Goal: Task Accomplishment & Management: Use online tool/utility

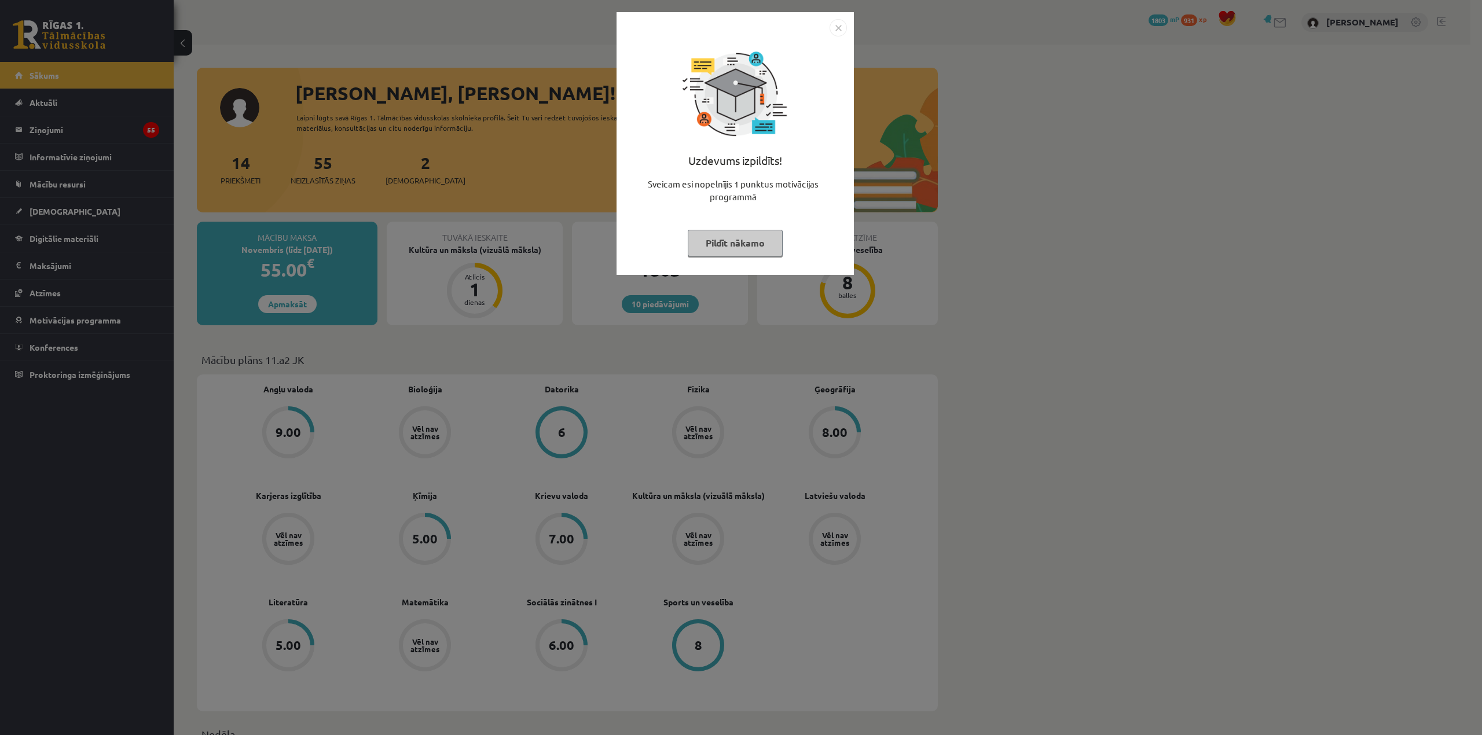
click at [711, 245] on button "Pildīt nākamo" at bounding box center [735, 243] width 95 height 27
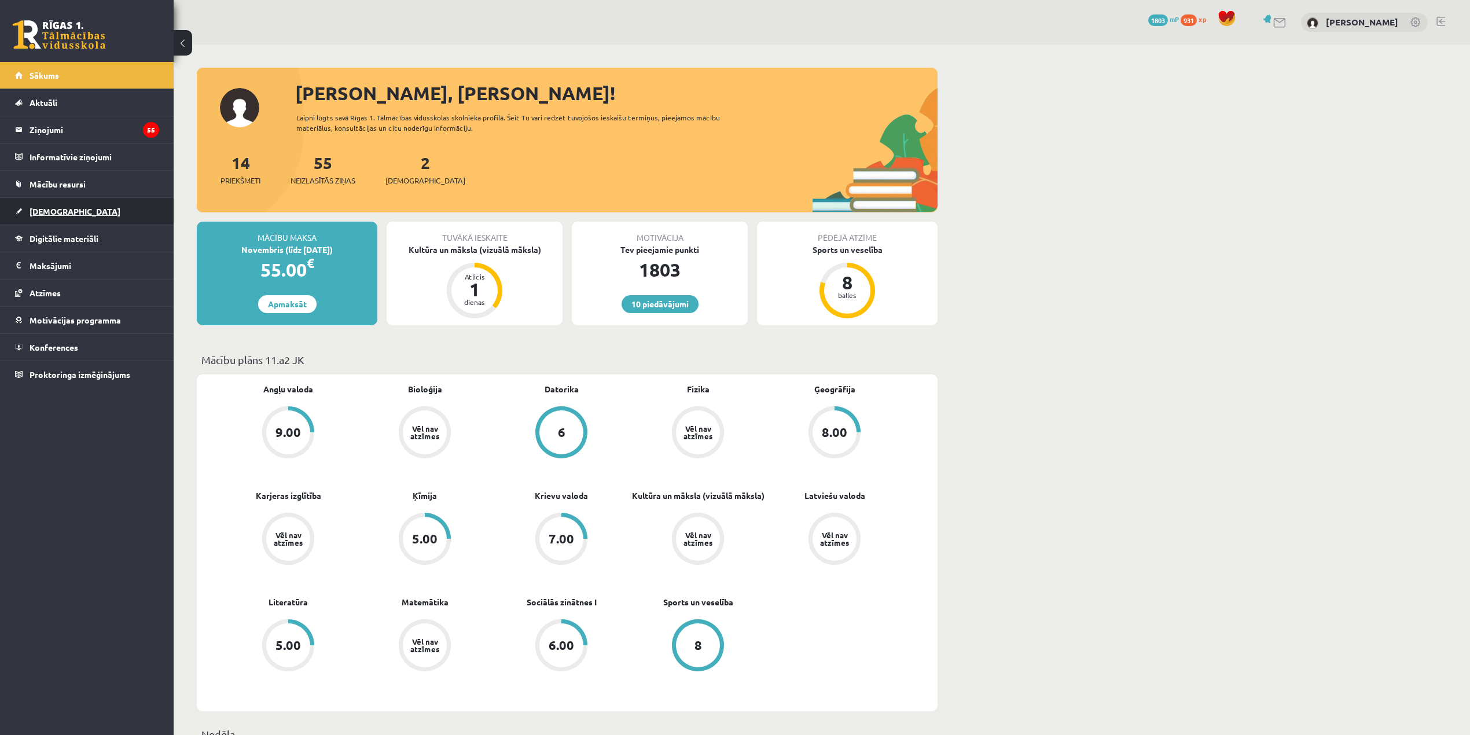
click at [122, 214] on link "[DEMOGRAPHIC_DATA]" at bounding box center [87, 211] width 144 height 27
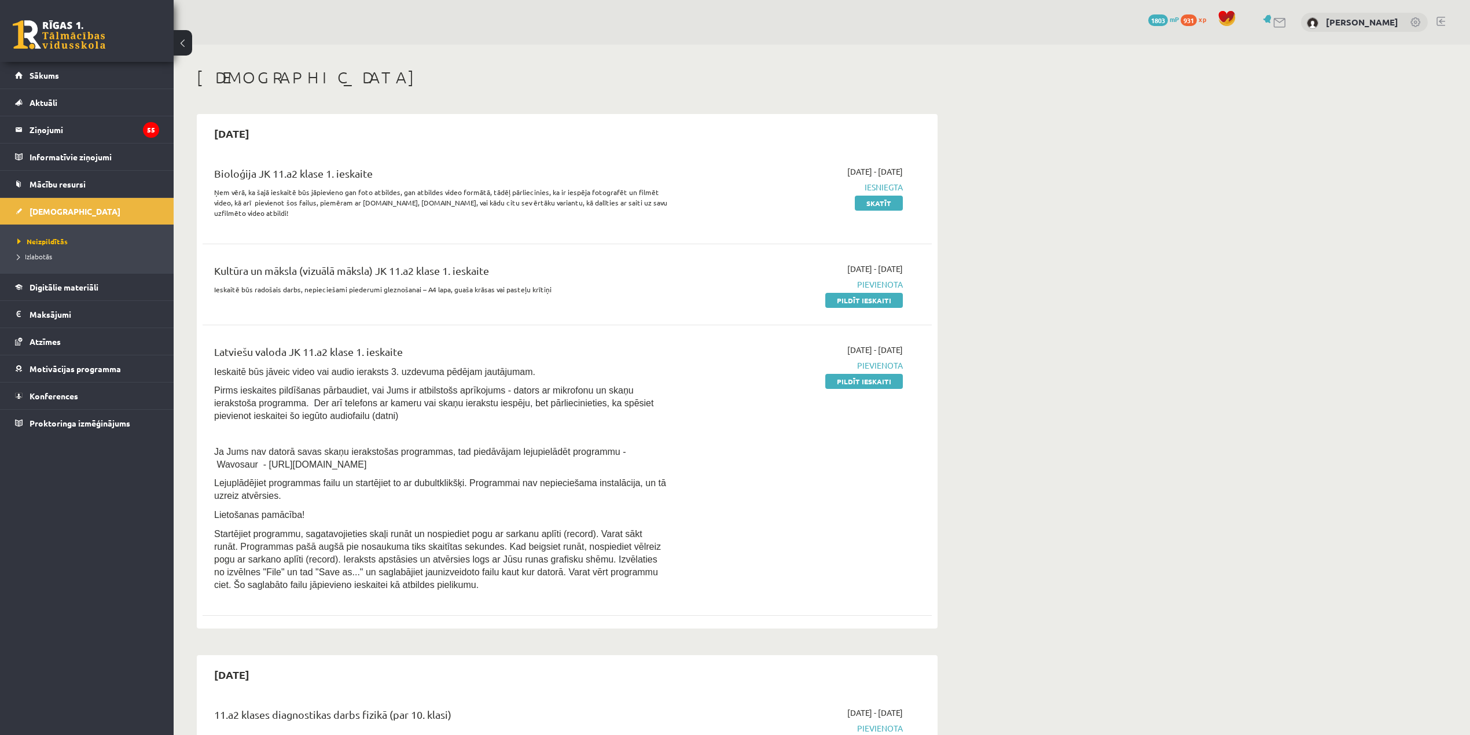
click at [343, 415] on p "Pirms ieskaites pildīšanas pārbaudiet, vai Jums ir atbilstošs aprīkojums - dato…" at bounding box center [440, 403] width 453 height 38
click at [409, 362] on div "Latviešu valoda JK 11.a2 klase 1. ieskaite" at bounding box center [440, 354] width 453 height 21
drag, startPoint x: 383, startPoint y: 293, endPoint x: 468, endPoint y: 300, distance: 85.4
click at [468, 300] on div "Kultūra un māksla (vizuālā māksla) JK 11.a2 klase 1. ieskaite Ieskaitē būs rado…" at bounding box center [440, 284] width 471 height 43
